Goal: Find specific page/section: Find specific page/section

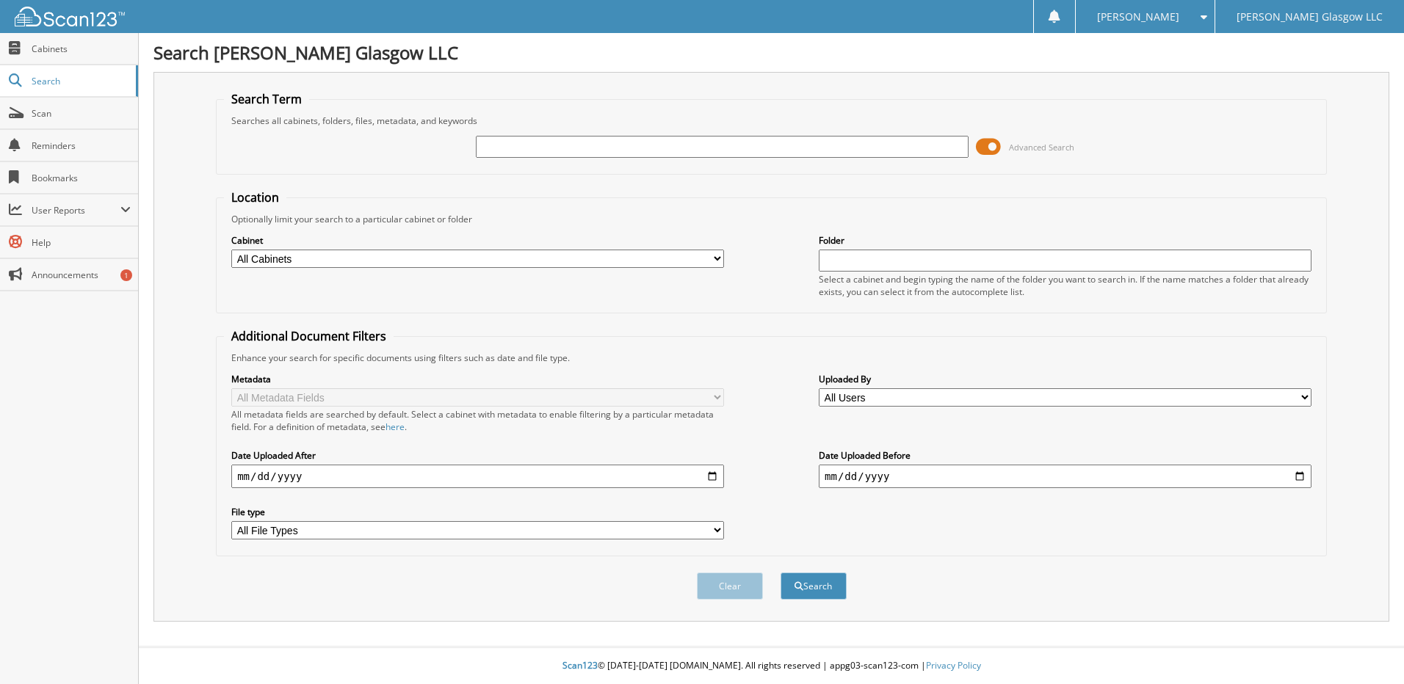
click at [537, 152] on input "text" at bounding box center [722, 147] width 493 height 22
type input "pc200454"
click at [781, 573] on button "Search" at bounding box center [814, 586] width 66 height 27
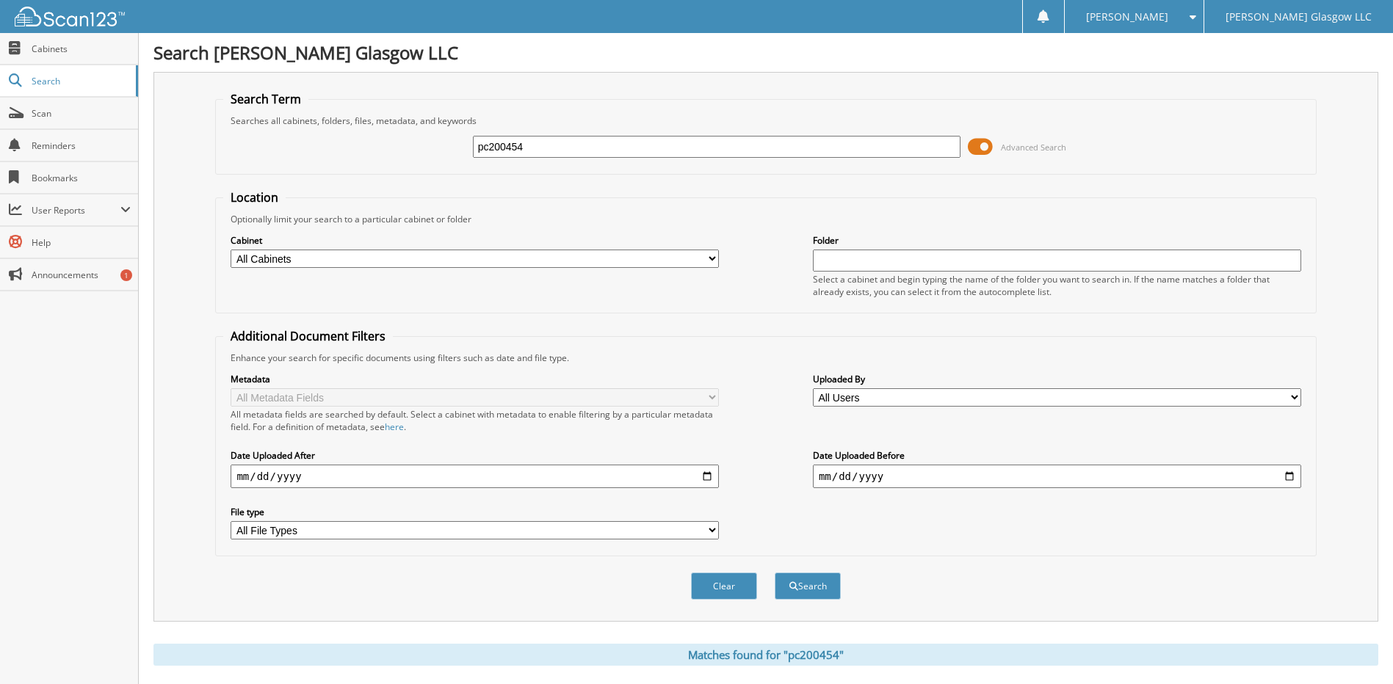
click at [980, 151] on span at bounding box center [980, 147] width 25 height 22
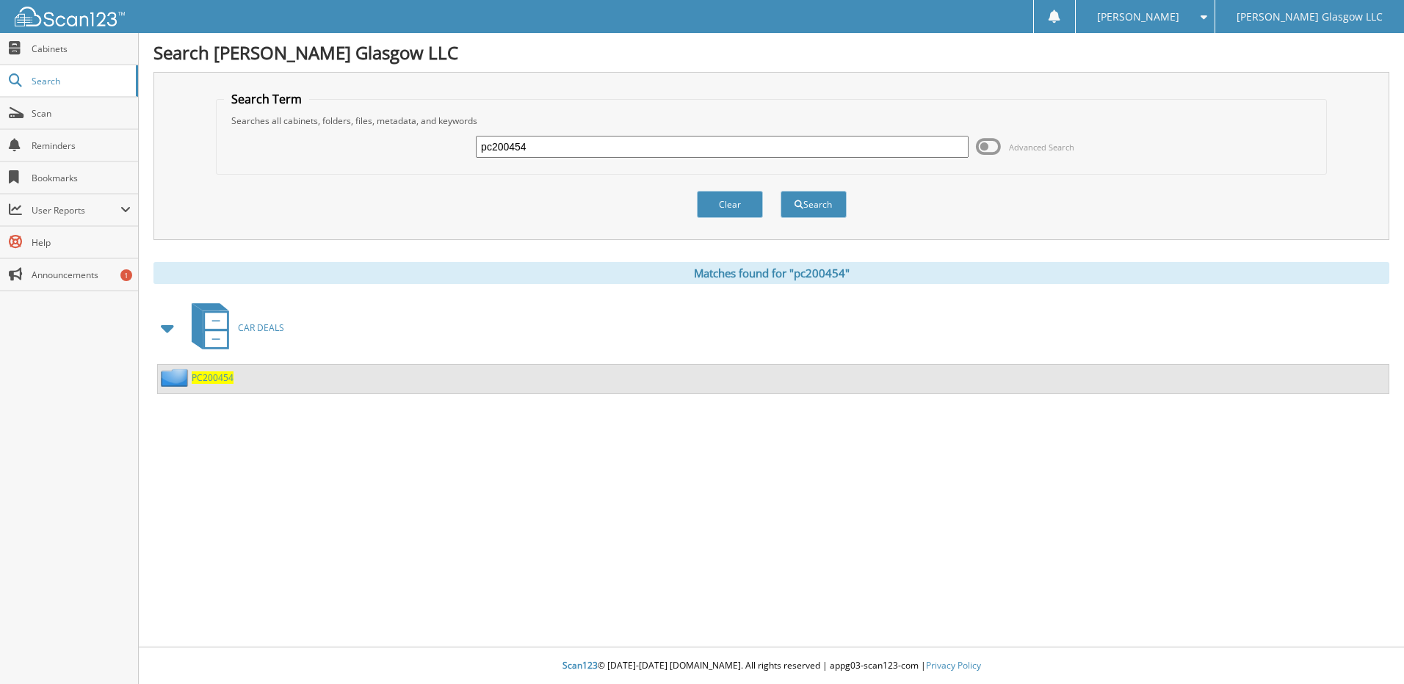
click at [230, 378] on span "PC200454" at bounding box center [213, 378] width 42 height 12
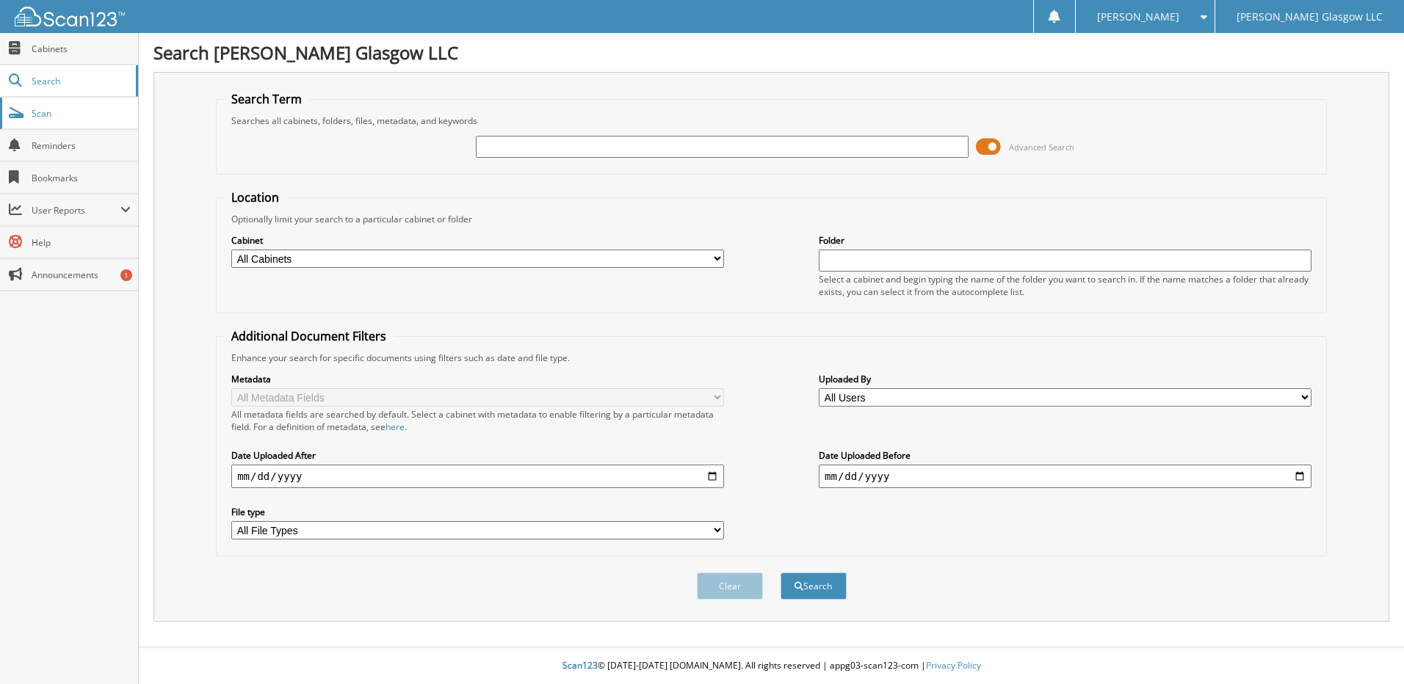
click at [49, 120] on link "Scan" at bounding box center [69, 114] width 138 height 32
